Goal: Check status: Check status

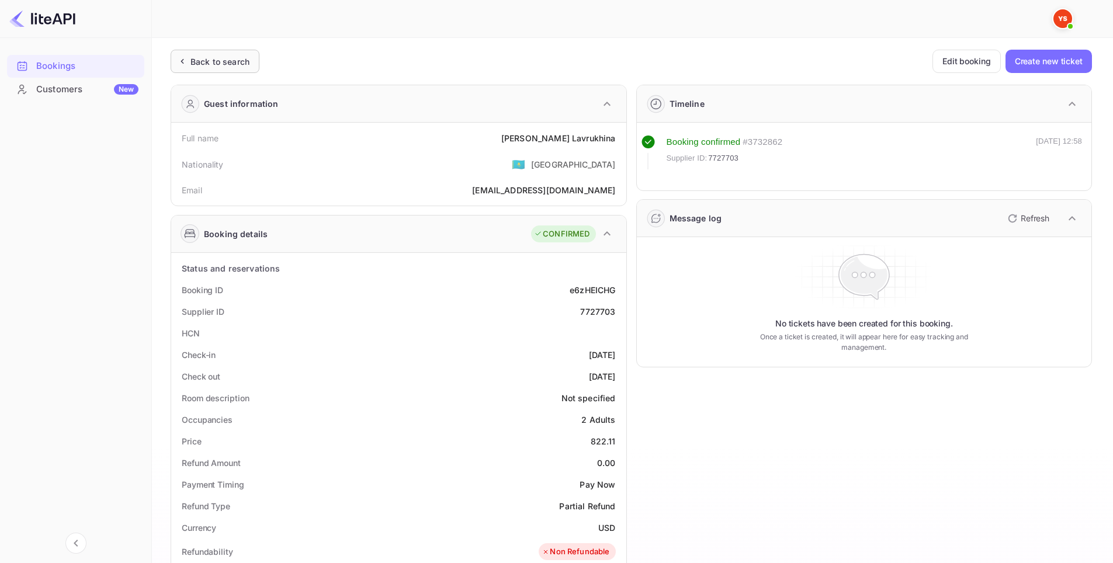
click at [217, 61] on div "Back to search" at bounding box center [220, 62] width 59 height 12
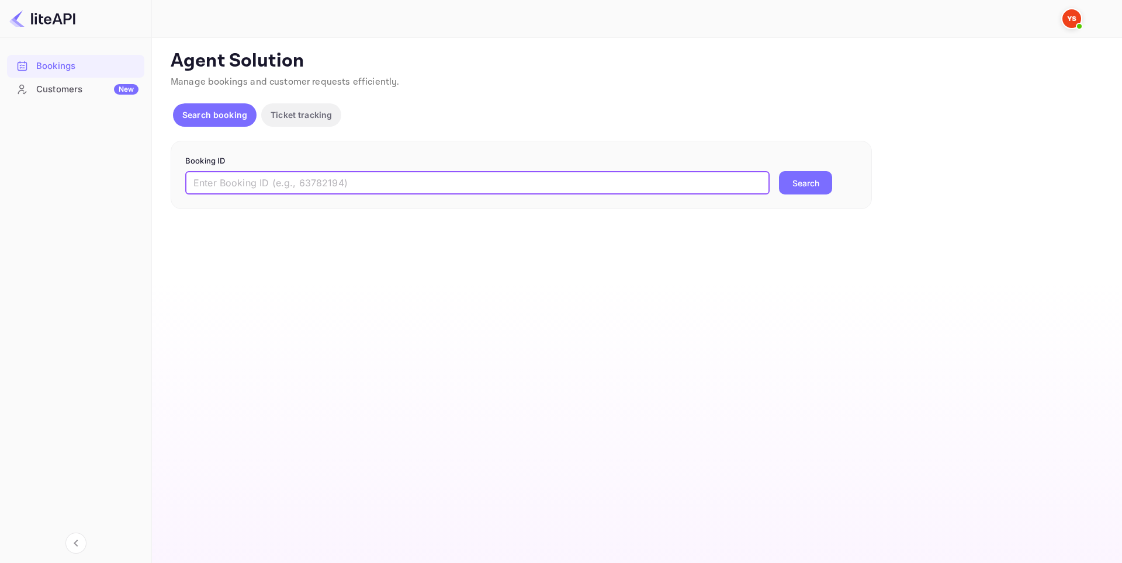
click at [316, 185] on input "text" at bounding box center [477, 182] width 584 height 23
paste input "9138877"
type input "9138877"
click at [813, 186] on button "Search" at bounding box center [805, 182] width 53 height 23
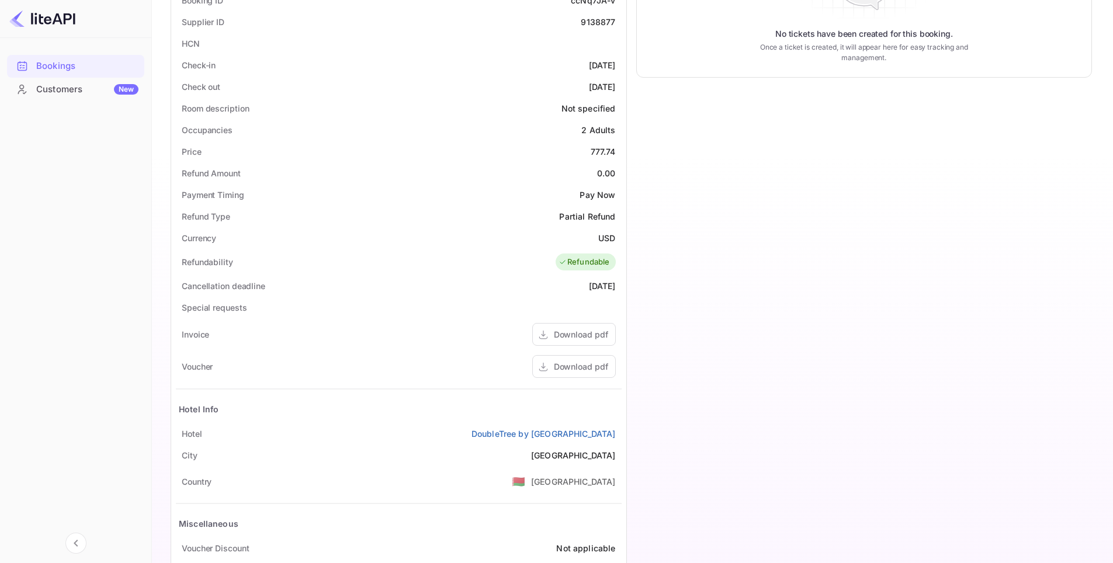
scroll to position [292, 0]
click at [584, 366] on div "Download pdf" at bounding box center [581, 364] width 54 height 12
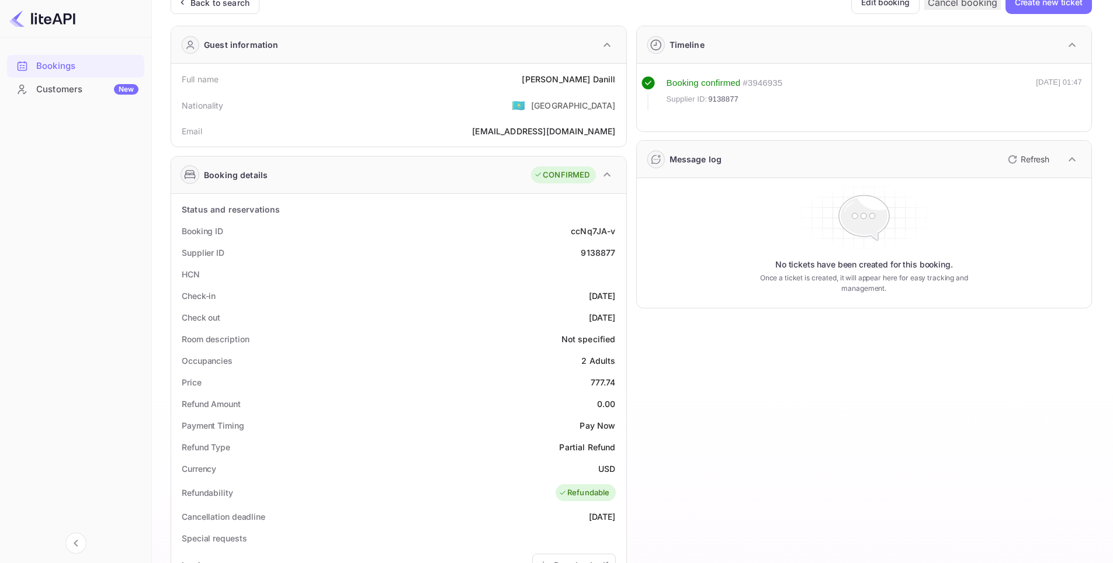
scroll to position [58, 0]
click at [588, 252] on div "9138877" at bounding box center [598, 253] width 34 height 12
copy div "9138877"
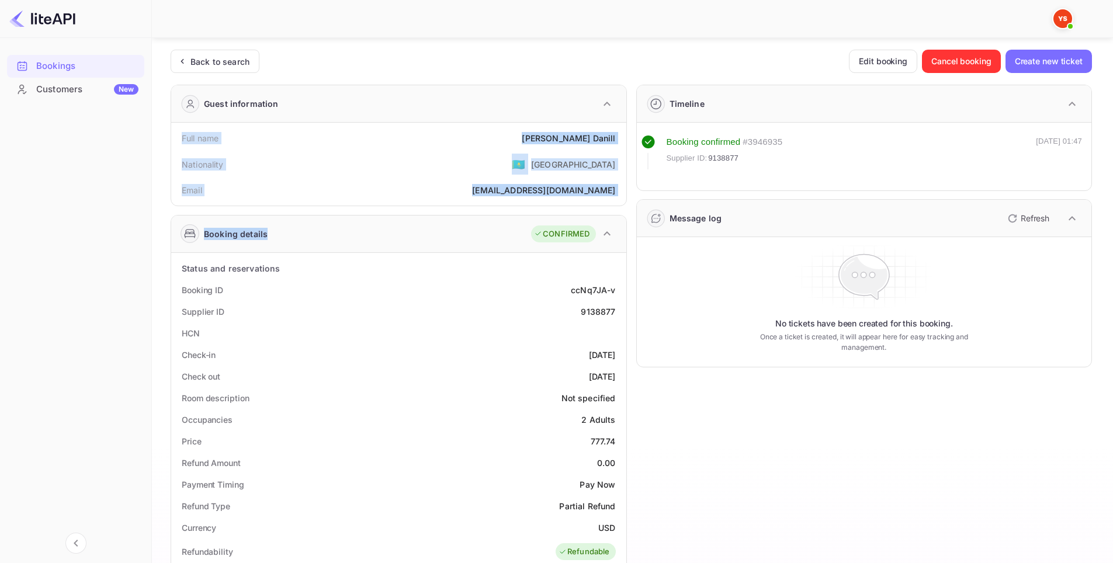
scroll to position [292, 0]
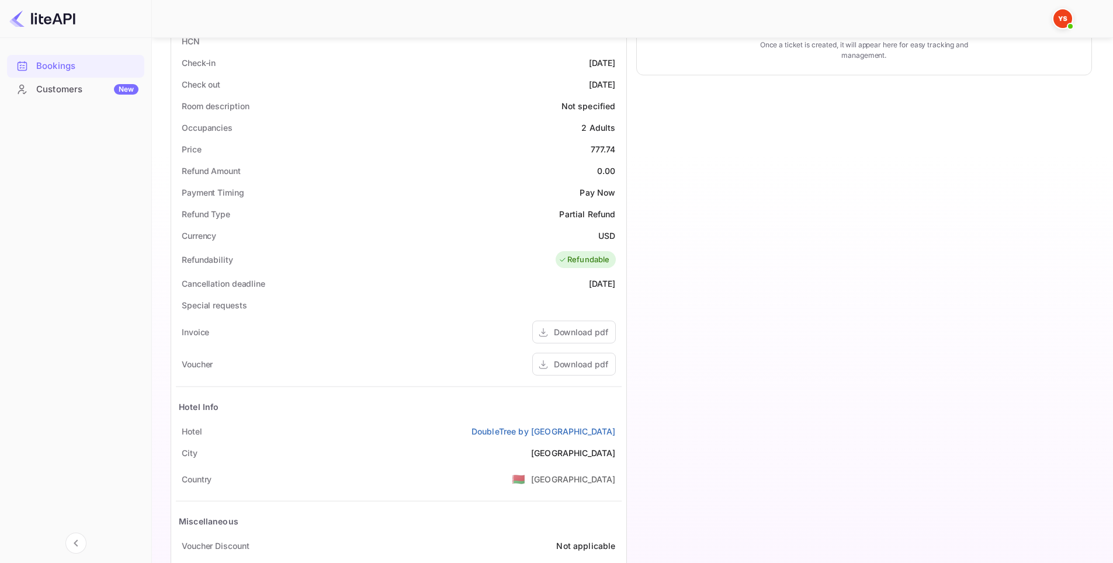
drag, startPoint x: 373, startPoint y: 167, endPoint x: 622, endPoint y: 431, distance: 362.5
click at [622, 431] on div "Ticket Affiliate URL https://www.nuitee.com/ Business partner name Nuitee Trave…" at bounding box center [632, 185] width 933 height 856
copy div "Full name Shumilov Danill Nationality 🇰🇿 Kazakhstan Email Fick9r8892@gmail.com …"
